Goal: Information Seeking & Learning: Learn about a topic

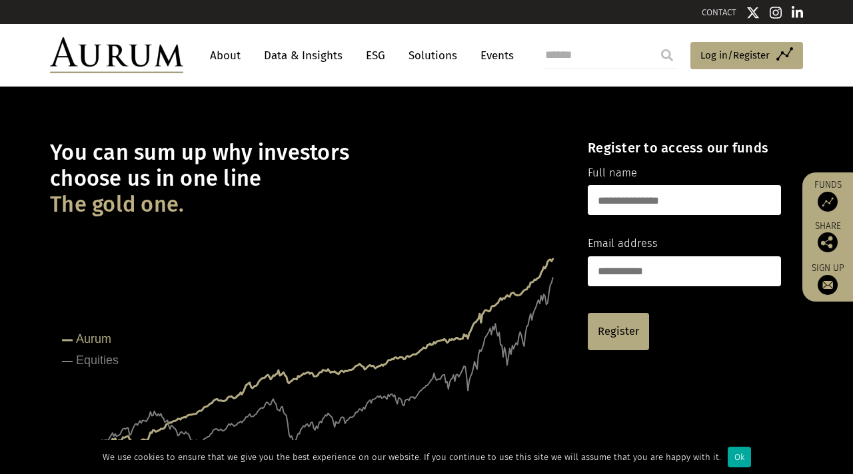
click at [492, 53] on link "Events" at bounding box center [494, 55] width 40 height 25
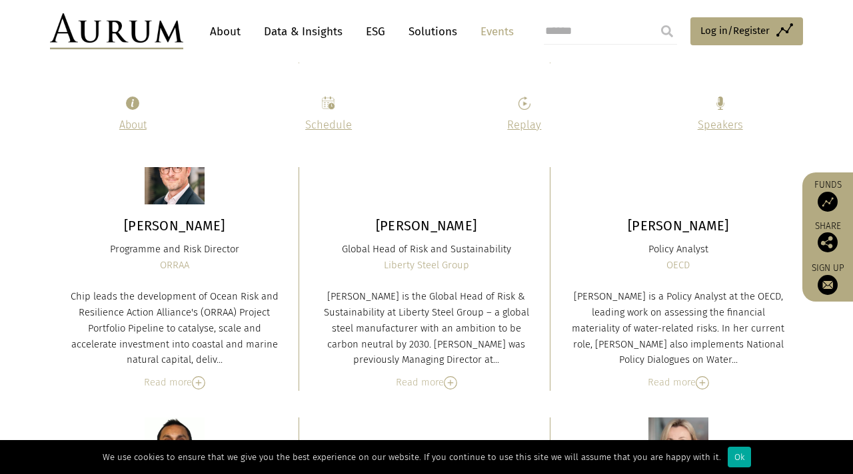
scroll to position [4961, 0]
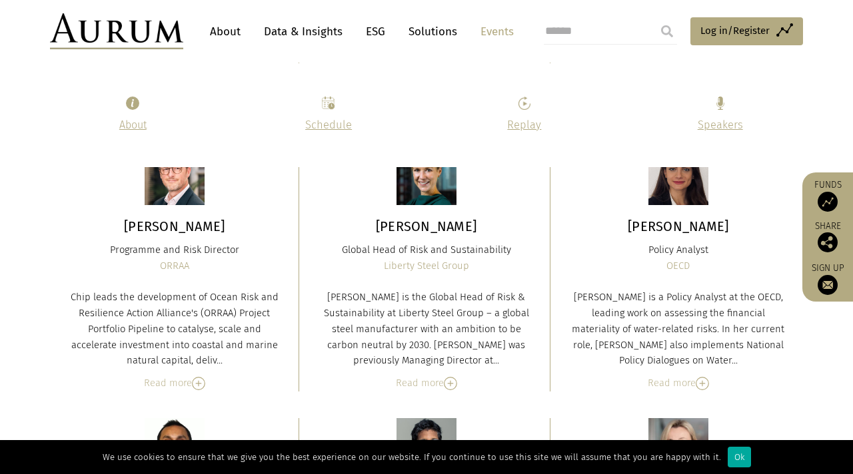
click at [318, 117] on p "Schedule" at bounding box center [328, 125] width 163 height 17
click at [329, 108] on img at bounding box center [328, 103] width 13 height 13
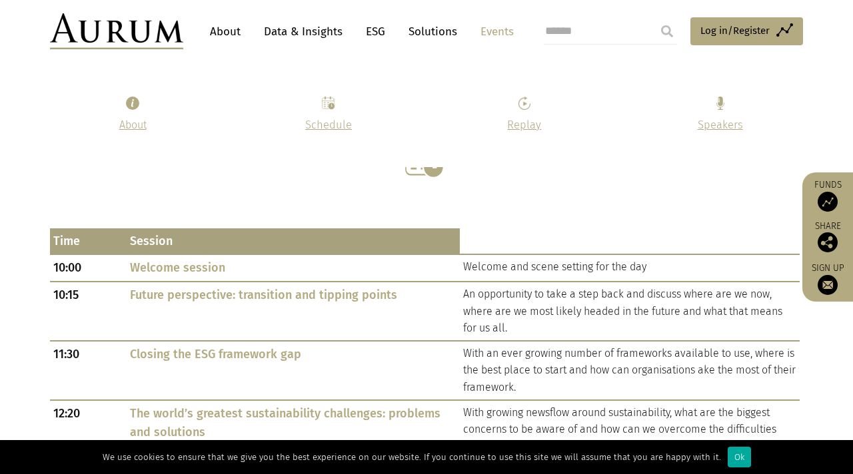
scroll to position [556, 0]
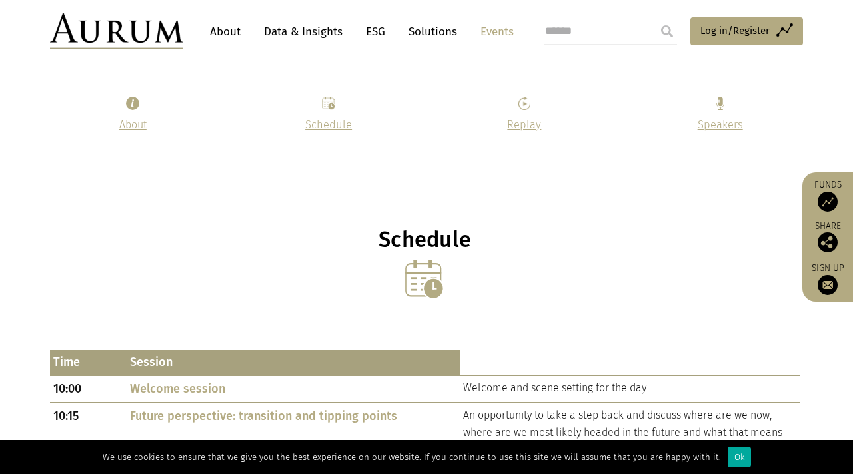
click at [428, 278] on img at bounding box center [425, 280] width 40 height 40
click at [420, 246] on h1 "Schedule" at bounding box center [425, 240] width 750 height 26
click at [420, 267] on img at bounding box center [425, 280] width 40 height 40
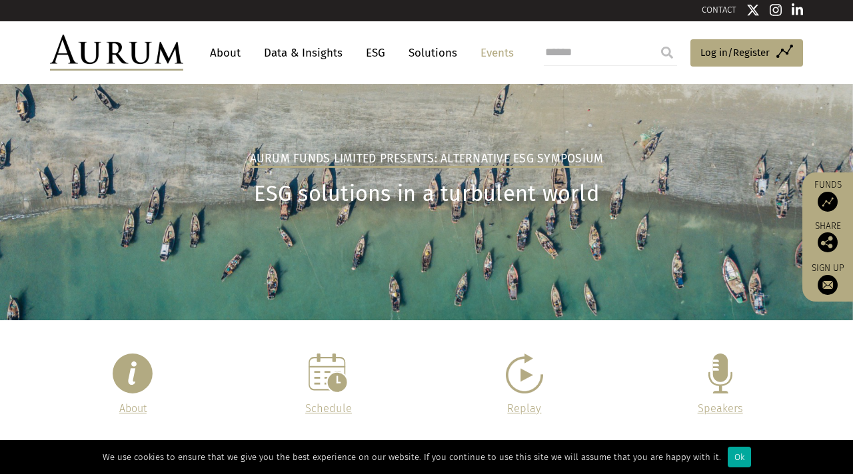
scroll to position [0, 0]
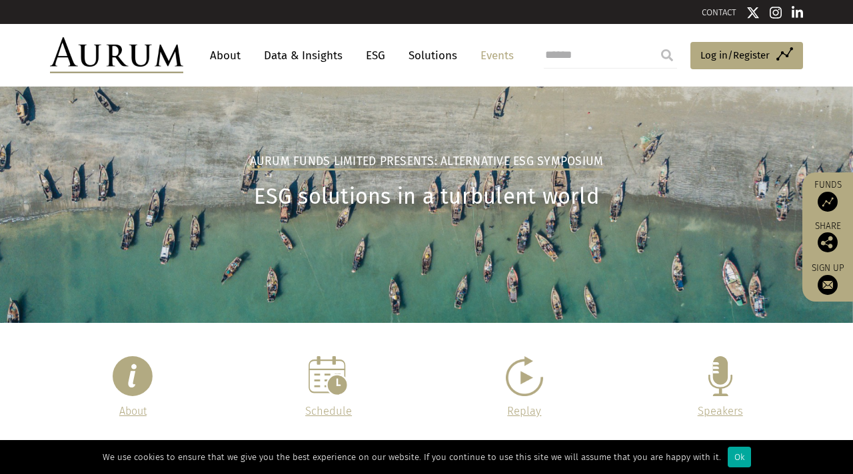
click at [223, 53] on link "About" at bounding box center [225, 55] width 44 height 25
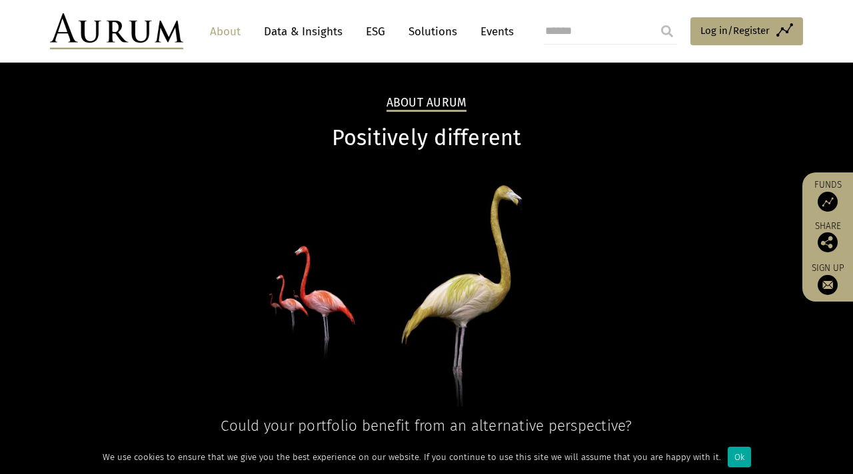
scroll to position [25, 0]
click at [734, 459] on div "Ok" at bounding box center [739, 457] width 23 height 21
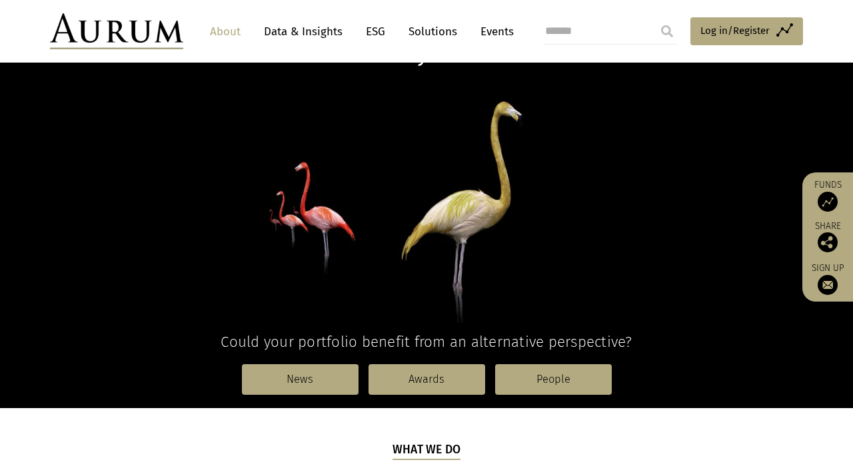
scroll to position [83, 0]
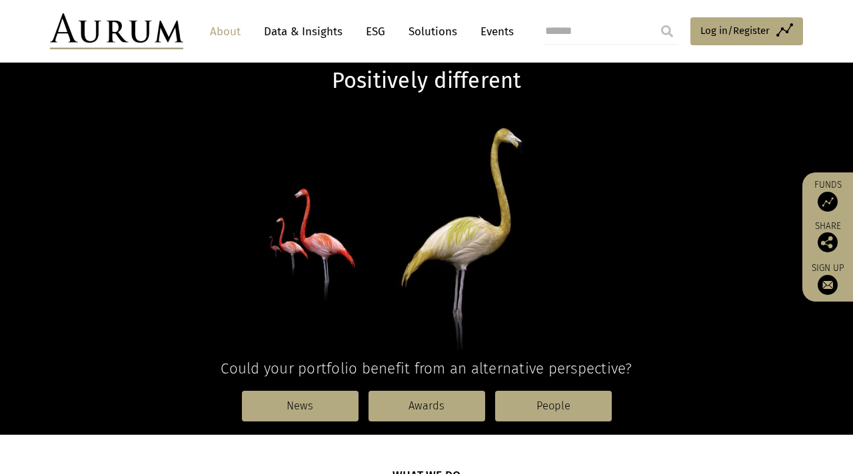
click at [299, 31] on link "Data & Insights" at bounding box center [303, 31] width 92 height 25
